Goal: Task Accomplishment & Management: Complete application form

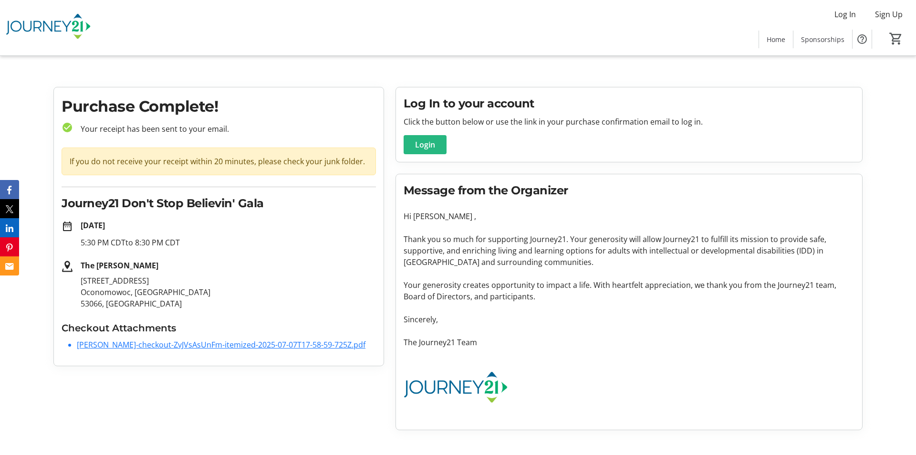
click at [429, 147] on span "Login" at bounding box center [425, 144] width 20 height 11
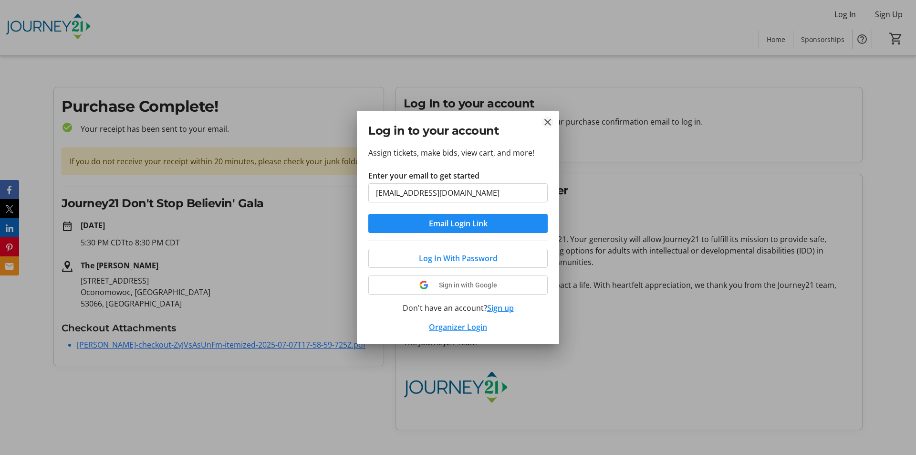
type input "[EMAIL_ADDRESS][DOMAIN_NAME]"
click at [548, 121] on mat-icon "Close" at bounding box center [547, 121] width 11 height 11
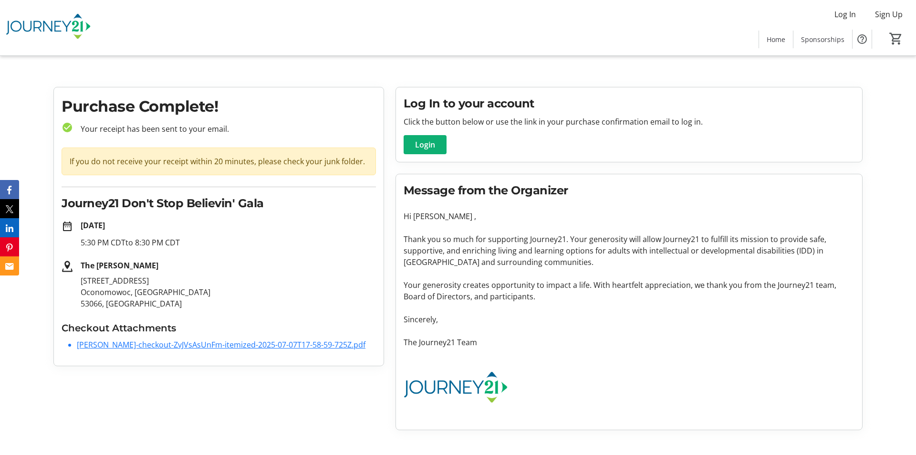
click at [427, 151] on span at bounding box center [425, 144] width 43 height 23
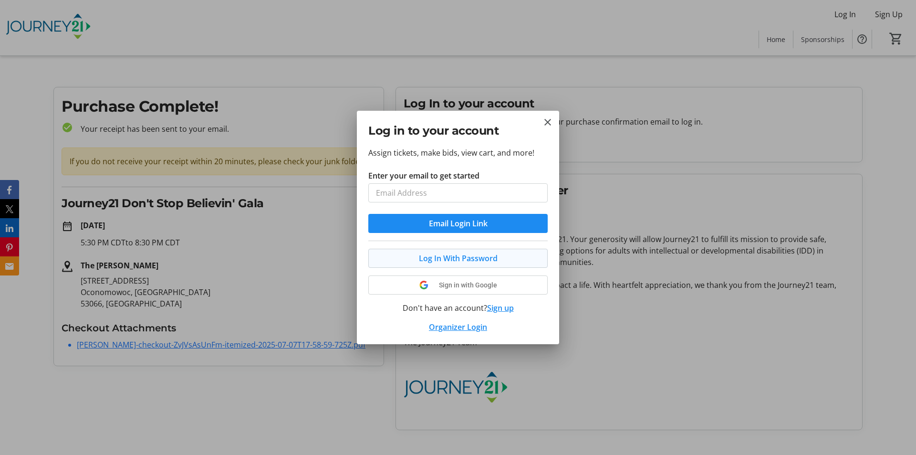
click at [452, 258] on button "Log In With Password" at bounding box center [457, 258] width 179 height 19
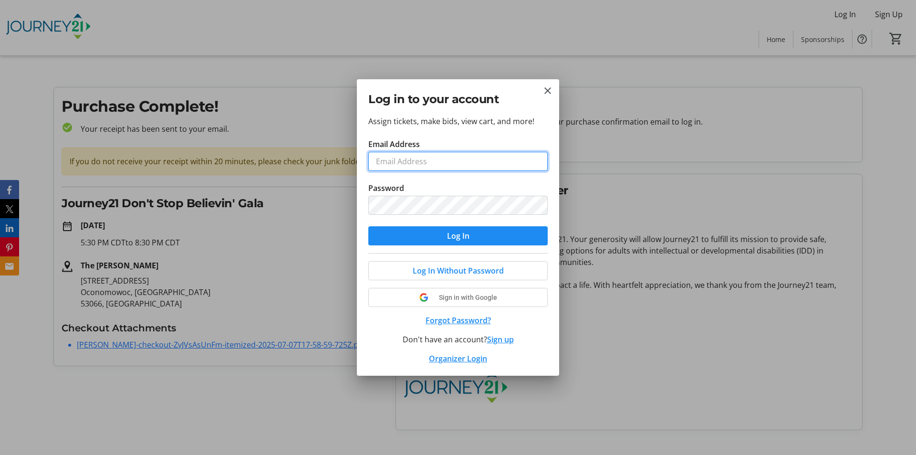
click at [432, 161] on input "Email Address" at bounding box center [457, 161] width 179 height 19
type input "[EMAIL_ADDRESS][DOMAIN_NAME]"
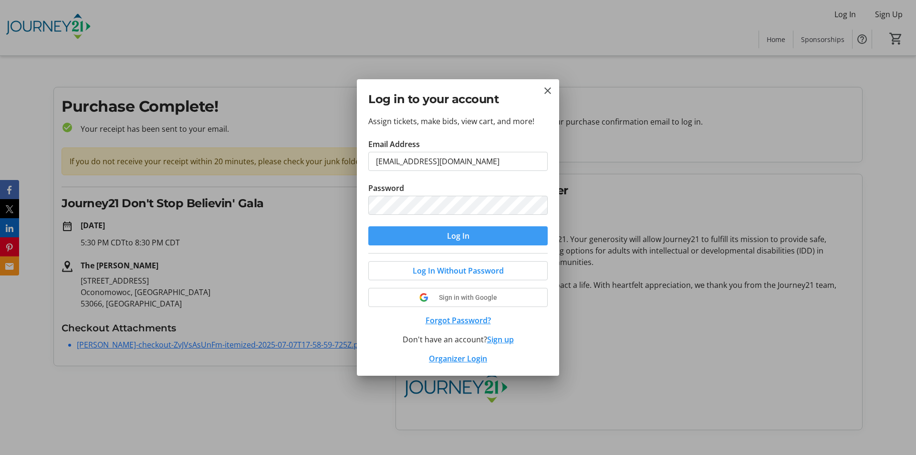
click at [454, 236] on span "Log In" at bounding box center [458, 235] width 22 height 11
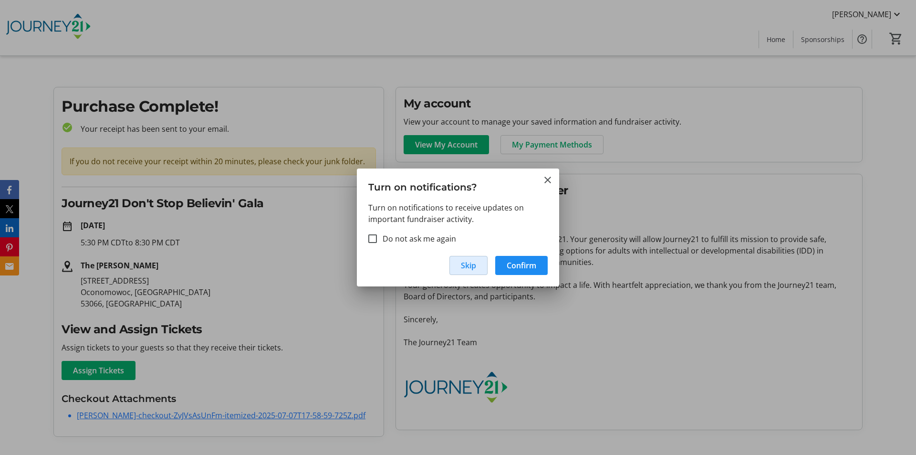
click at [465, 271] on span "button" at bounding box center [468, 265] width 37 height 23
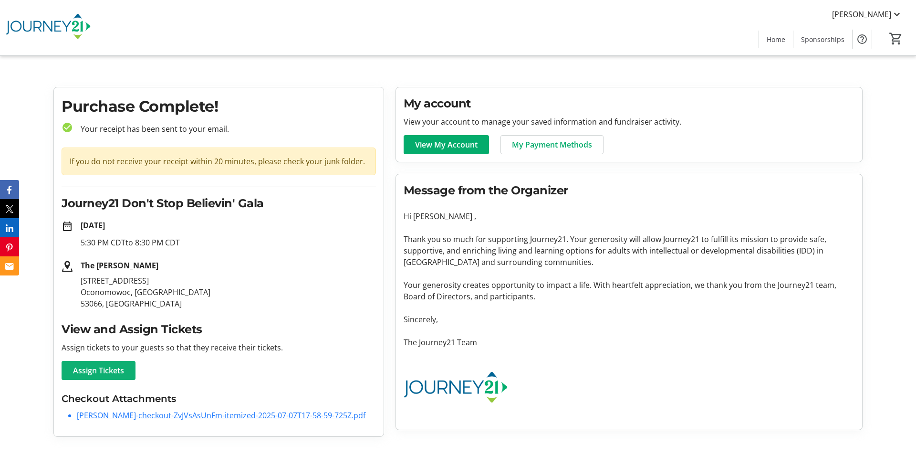
click at [99, 375] on span "Assign Tickets" at bounding box center [98, 369] width 51 height 11
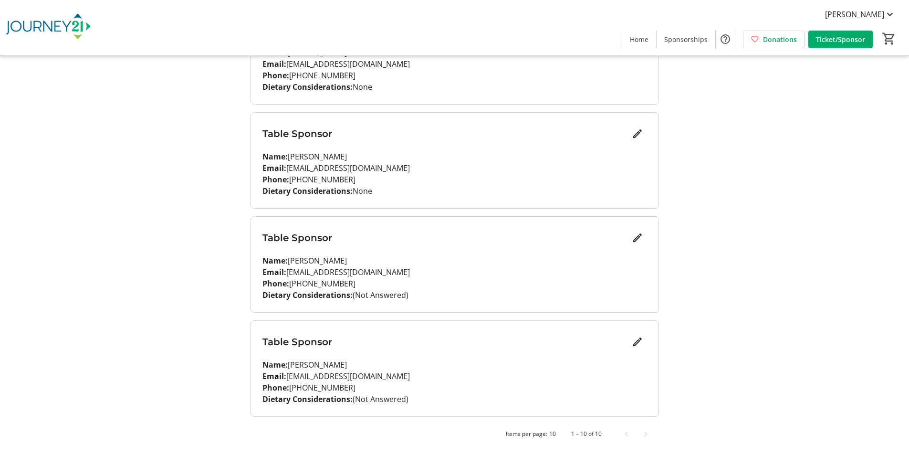
scroll to position [753, 0]
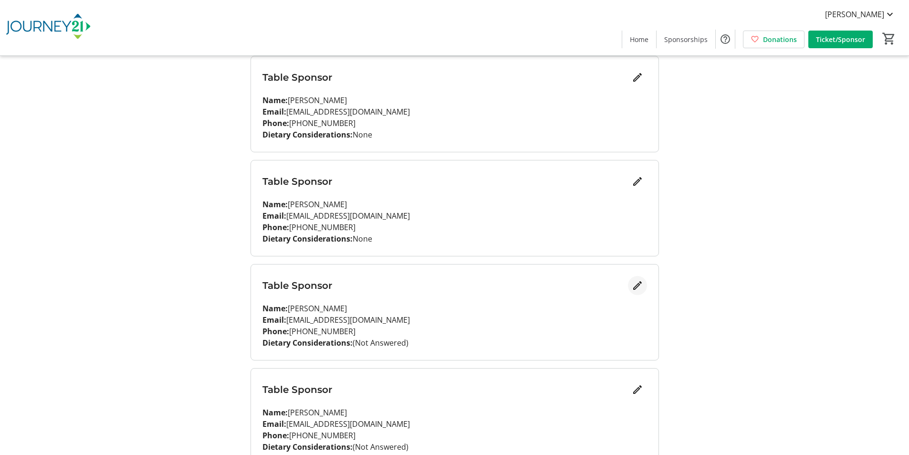
click at [635, 287] on mat-icon "Edit" at bounding box center [637, 285] width 11 height 11
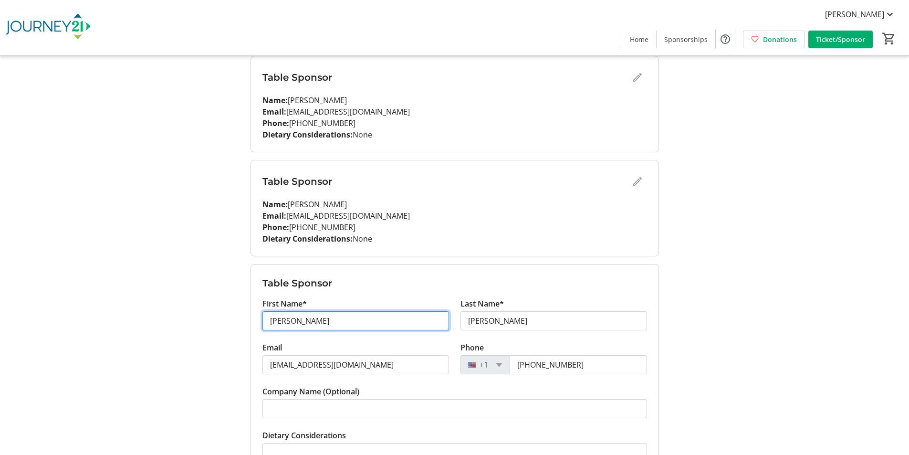
drag, startPoint x: 306, startPoint y: 319, endPoint x: 225, endPoint y: 319, distance: 81.6
type input "[PERSON_NAME]"
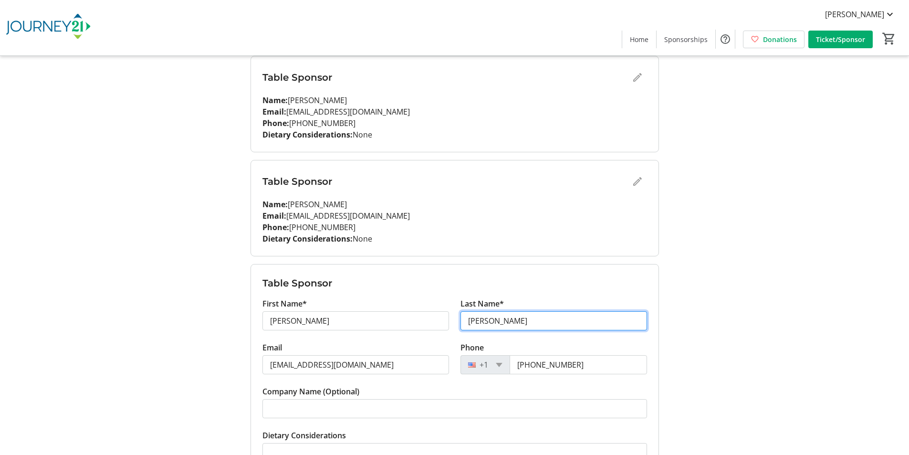
drag, startPoint x: 469, startPoint y: 323, endPoint x: 515, endPoint y: 322, distance: 46.3
click at [515, 322] on input "[PERSON_NAME]" at bounding box center [553, 320] width 187 height 19
type input "[PERSON_NAME]"
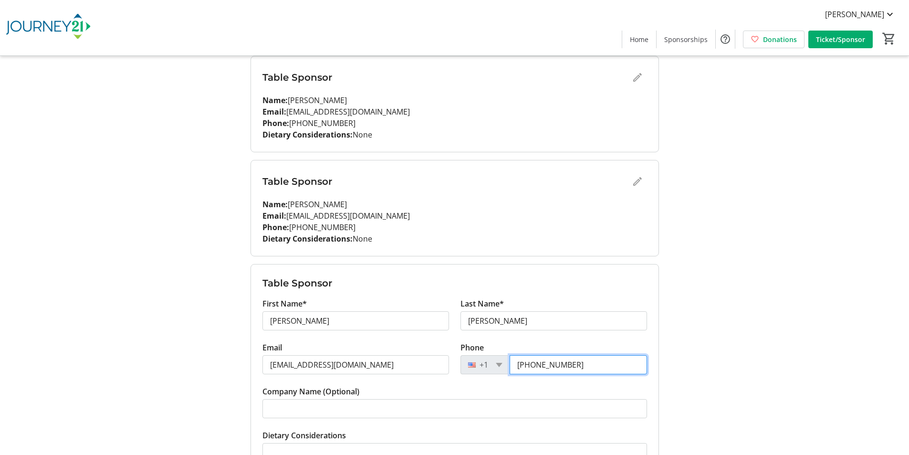
drag, startPoint x: 536, startPoint y: 365, endPoint x: 599, endPoint y: 364, distance: 63.5
click at [599, 364] on input "[PHONE_NUMBER]" at bounding box center [577, 364] width 137 height 19
type input "[PHONE_NUMBER]"
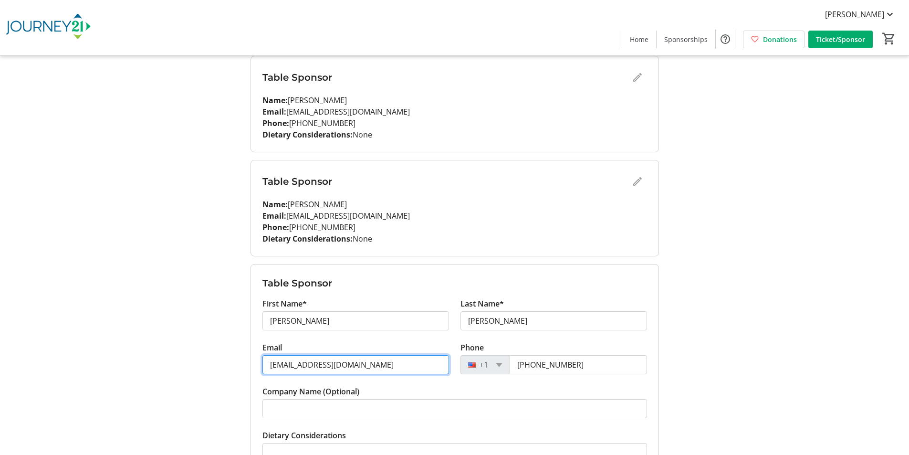
drag, startPoint x: 352, startPoint y: 366, endPoint x: 231, endPoint y: 350, distance: 121.3
paste input "[PERSON_NAME].e.hoffman17@gmai"
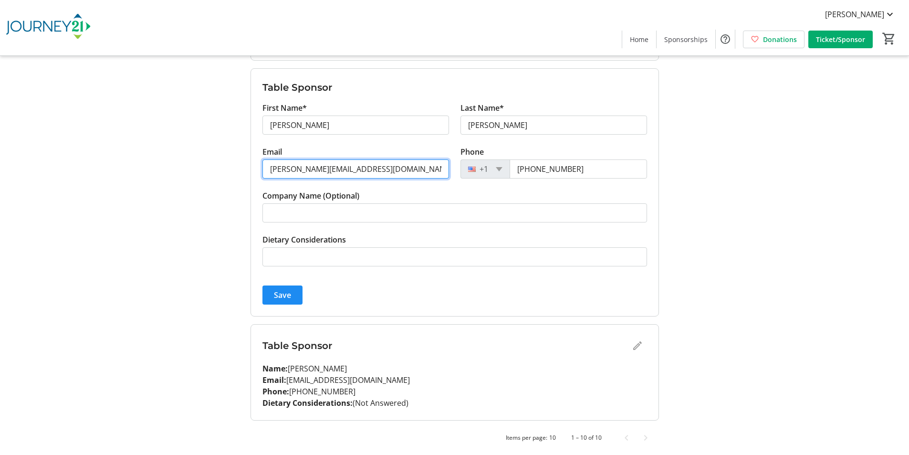
scroll to position [952, 0]
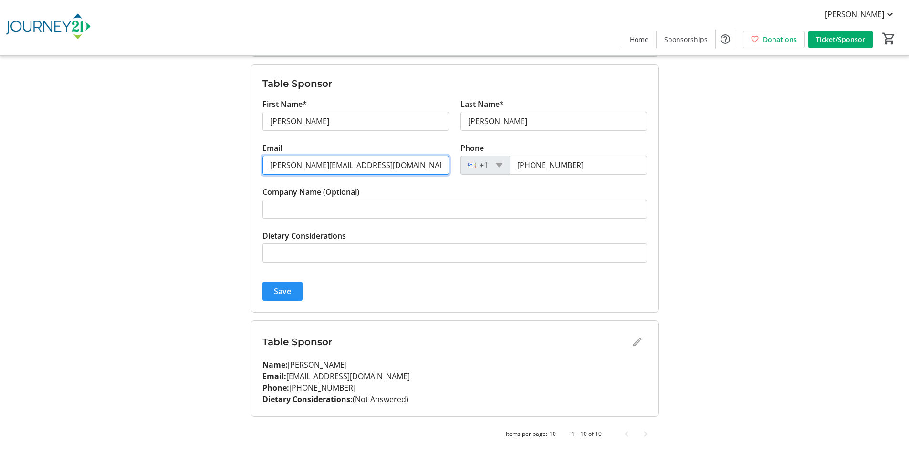
type input "[PERSON_NAME][EMAIL_ADDRESS][DOMAIN_NAME]"
click at [277, 290] on span "Save" at bounding box center [282, 290] width 17 height 11
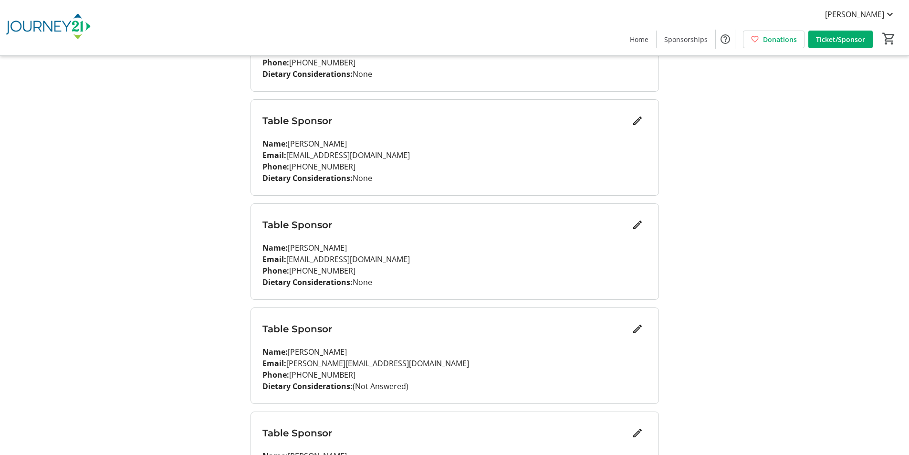
scroll to position [800, 0]
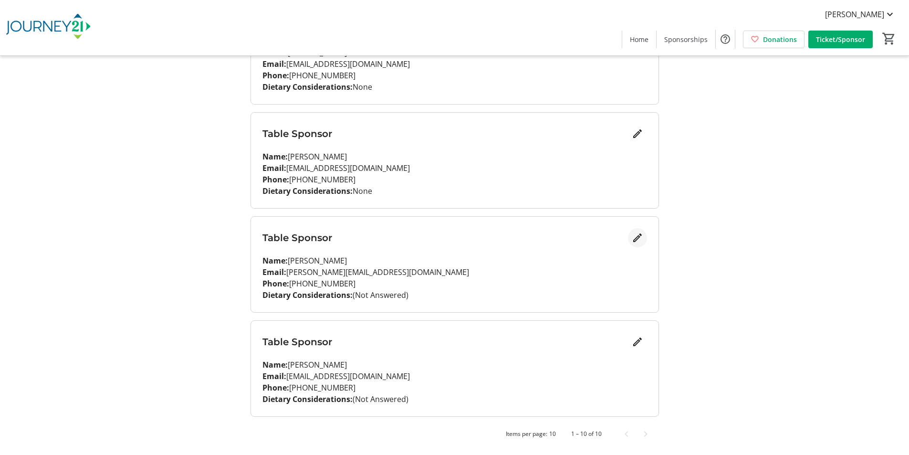
click at [638, 238] on mat-icon "Edit" at bounding box center [637, 237] width 11 height 11
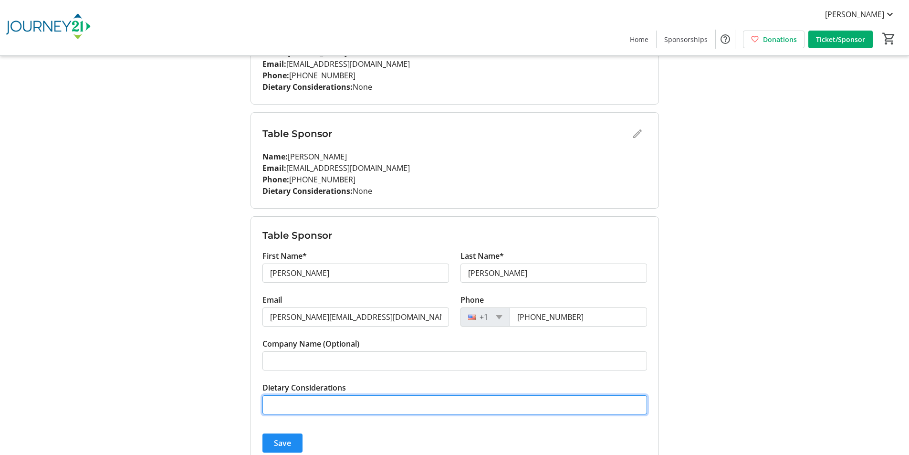
click at [308, 403] on input "Dietary Considerations" at bounding box center [454, 404] width 384 height 19
drag, startPoint x: 273, startPoint y: 404, endPoint x: 239, endPoint y: 396, distance: 34.7
type input "None"
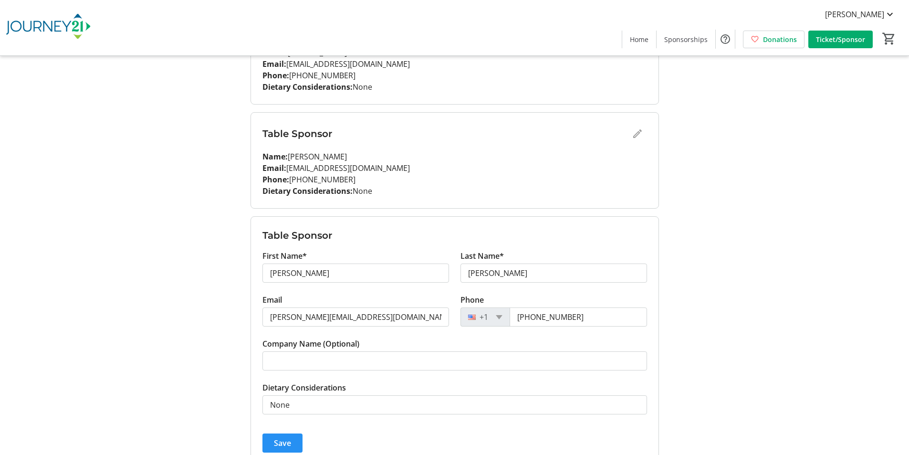
click at [287, 443] on span "Save" at bounding box center [282, 442] width 17 height 11
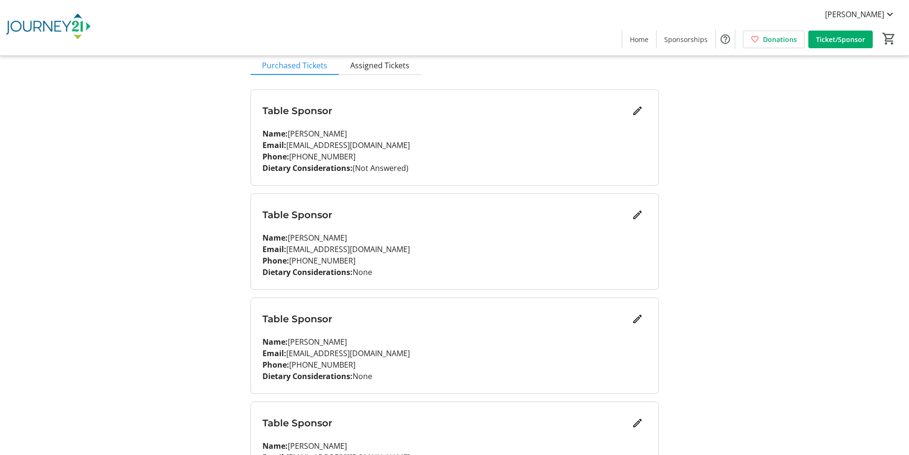
scroll to position [0, 0]
